Goal: Check status: Check status

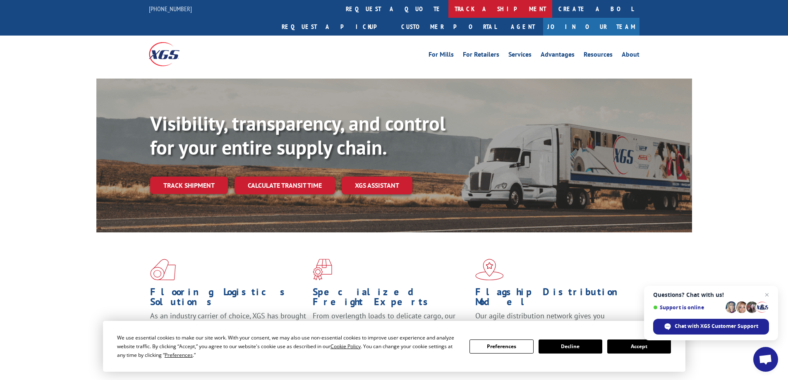
click at [449, 5] on link "track a shipment" at bounding box center [501, 9] width 104 height 18
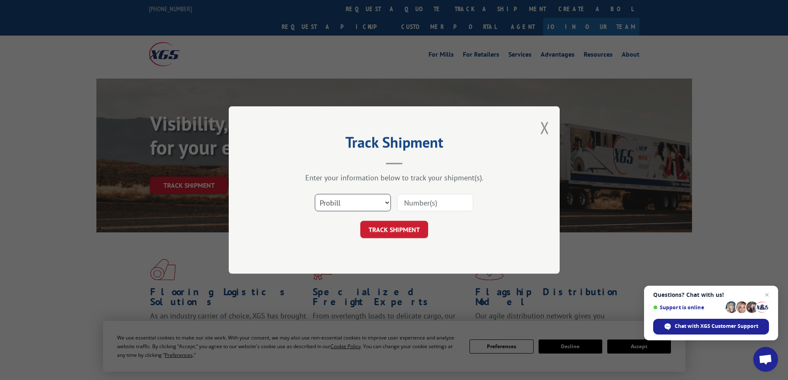
click at [386, 202] on select "Select category... Probill BOL PO" at bounding box center [353, 202] width 76 height 17
select select "bol"
click at [315, 194] on select "Select category... Probill BOL PO" at bounding box center [353, 202] width 76 height 17
click at [433, 204] on input at bounding box center [435, 202] width 76 height 17
paste input "407798-01"
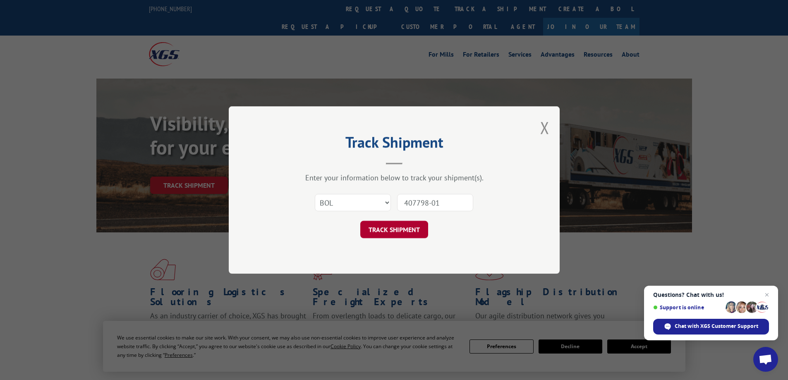
type input "407798-01"
click at [400, 231] on button "TRACK SHIPMENT" at bounding box center [394, 229] width 68 height 17
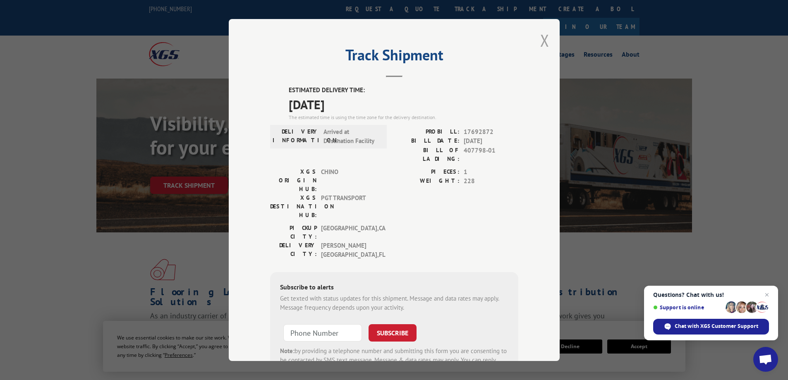
click at [543, 40] on button "Close modal" at bounding box center [544, 40] width 9 height 22
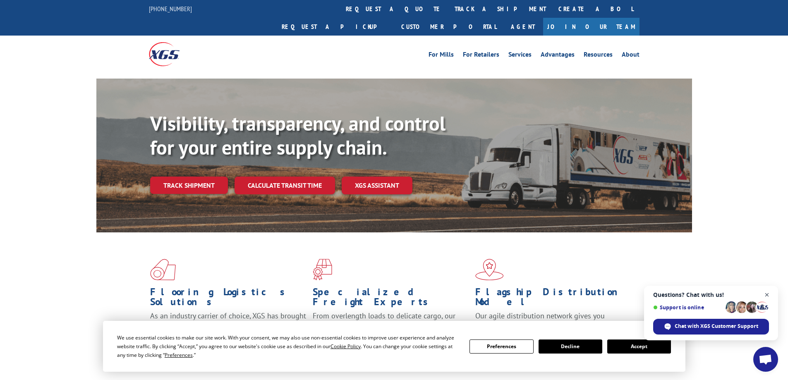
click at [766, 296] on span "Close chat" at bounding box center [767, 295] width 10 height 10
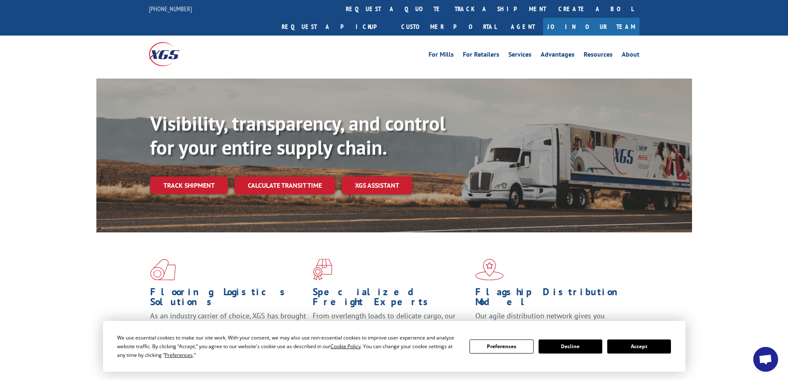
click at [581, 346] on button "Decline" at bounding box center [571, 347] width 64 height 14
